Goal: Task Accomplishment & Management: Manage account settings

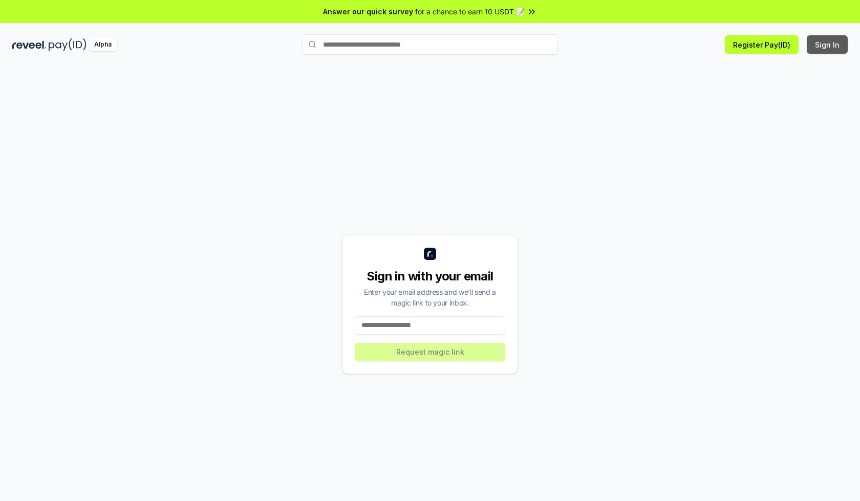
click at [827, 45] on button "Sign In" at bounding box center [826, 44] width 41 height 18
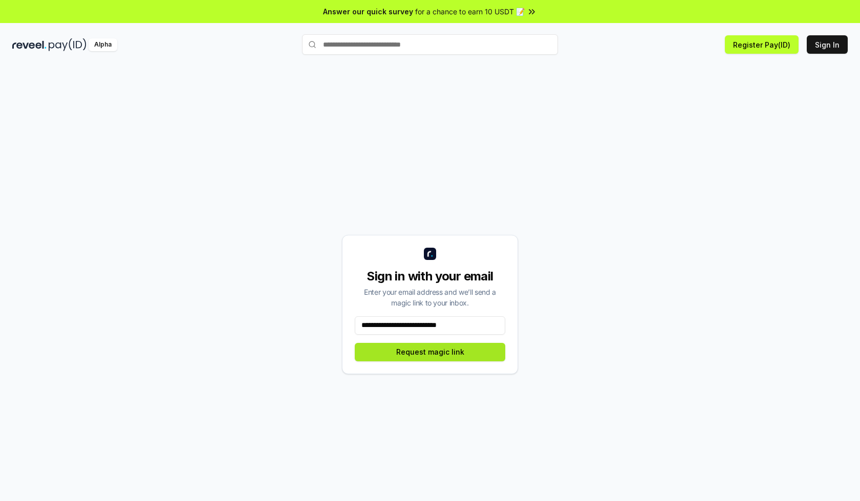
type input "**********"
click at [430, 352] on button "Request magic link" at bounding box center [430, 352] width 150 height 18
